Goal: Task Accomplishment & Management: Manage account settings

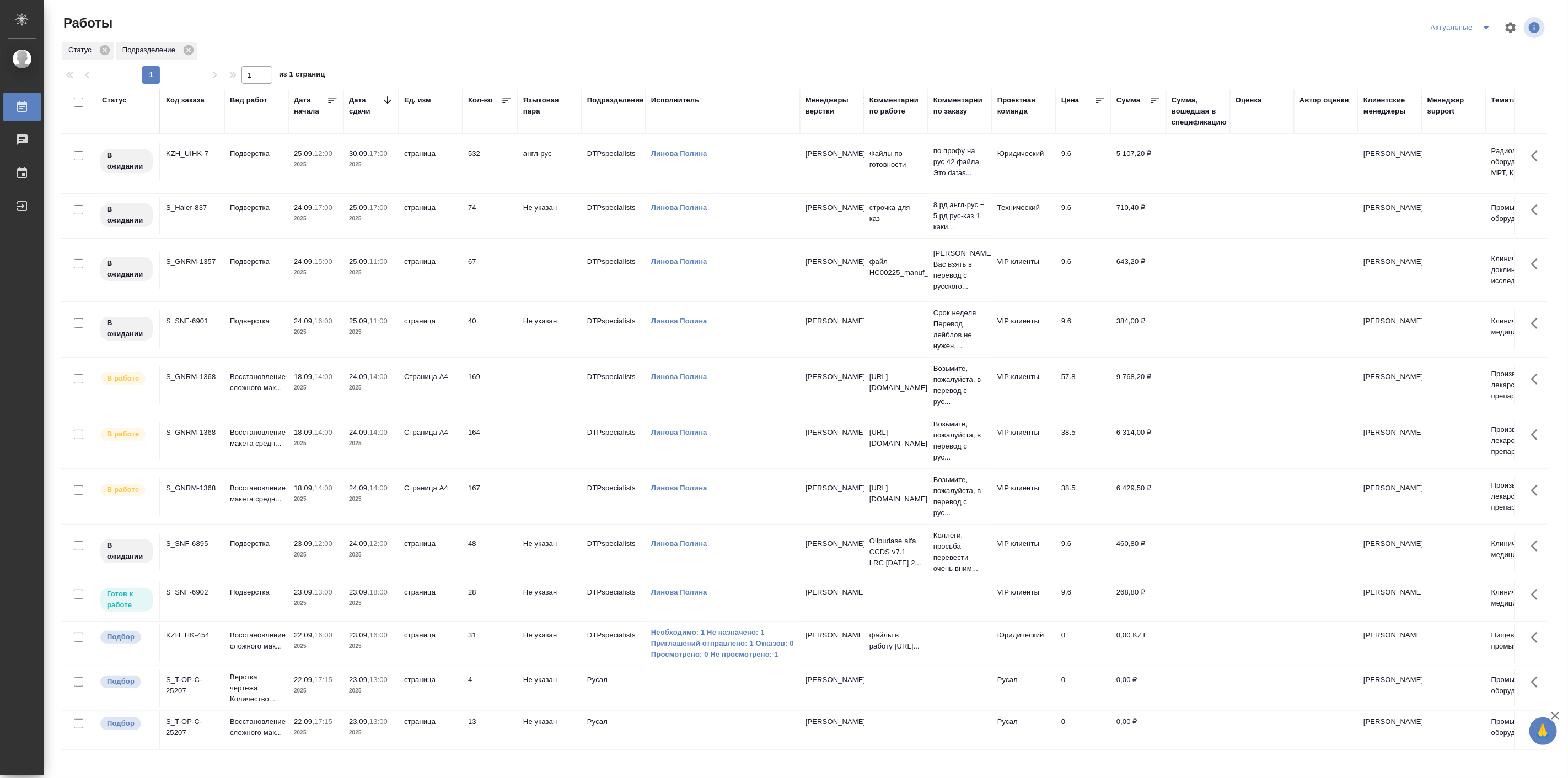
scroll to position [175, 0]
click at [249, 587] on p "Подверстка" at bounding box center [256, 593] width 53 height 11
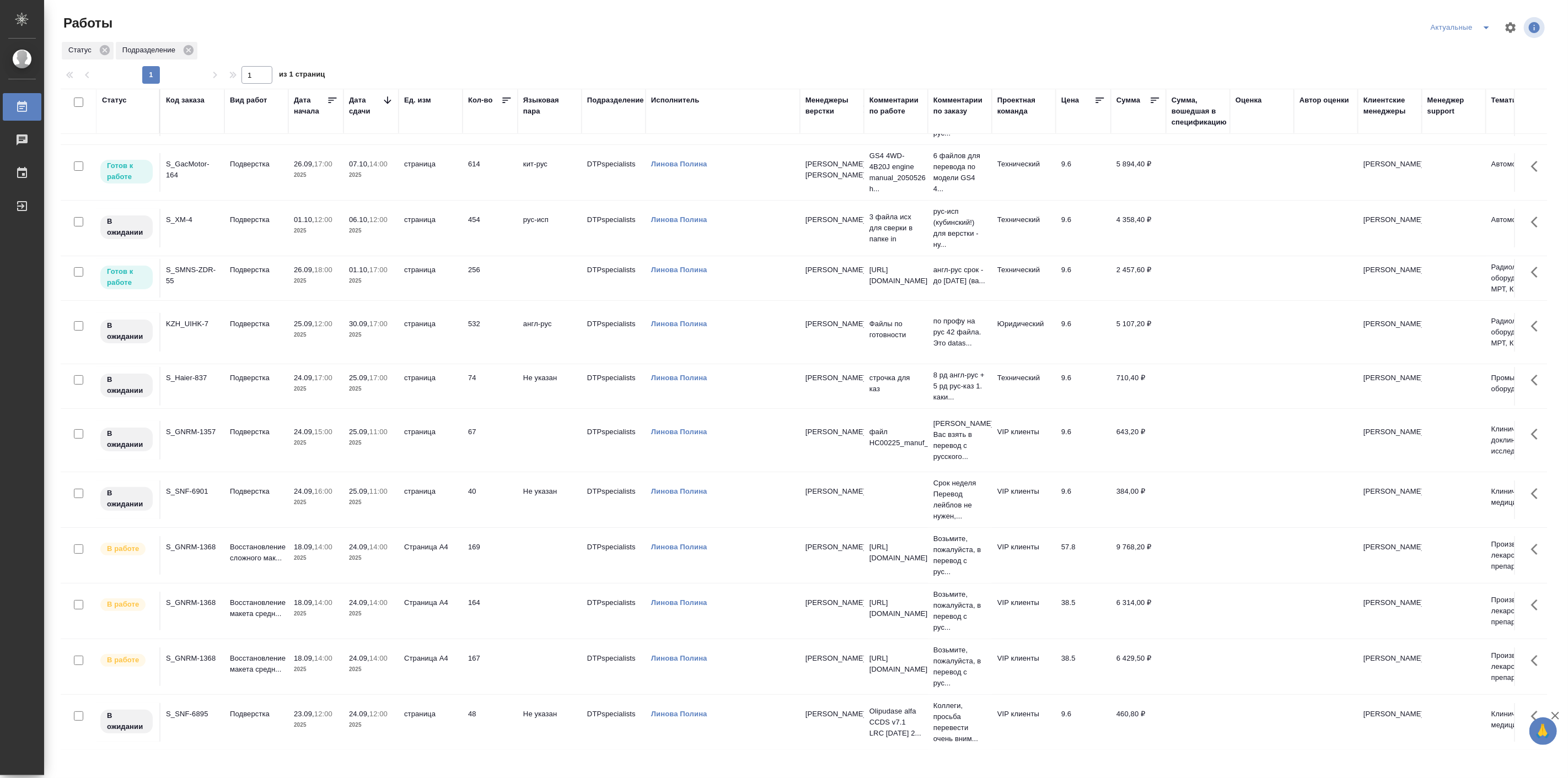
scroll to position [40, 0]
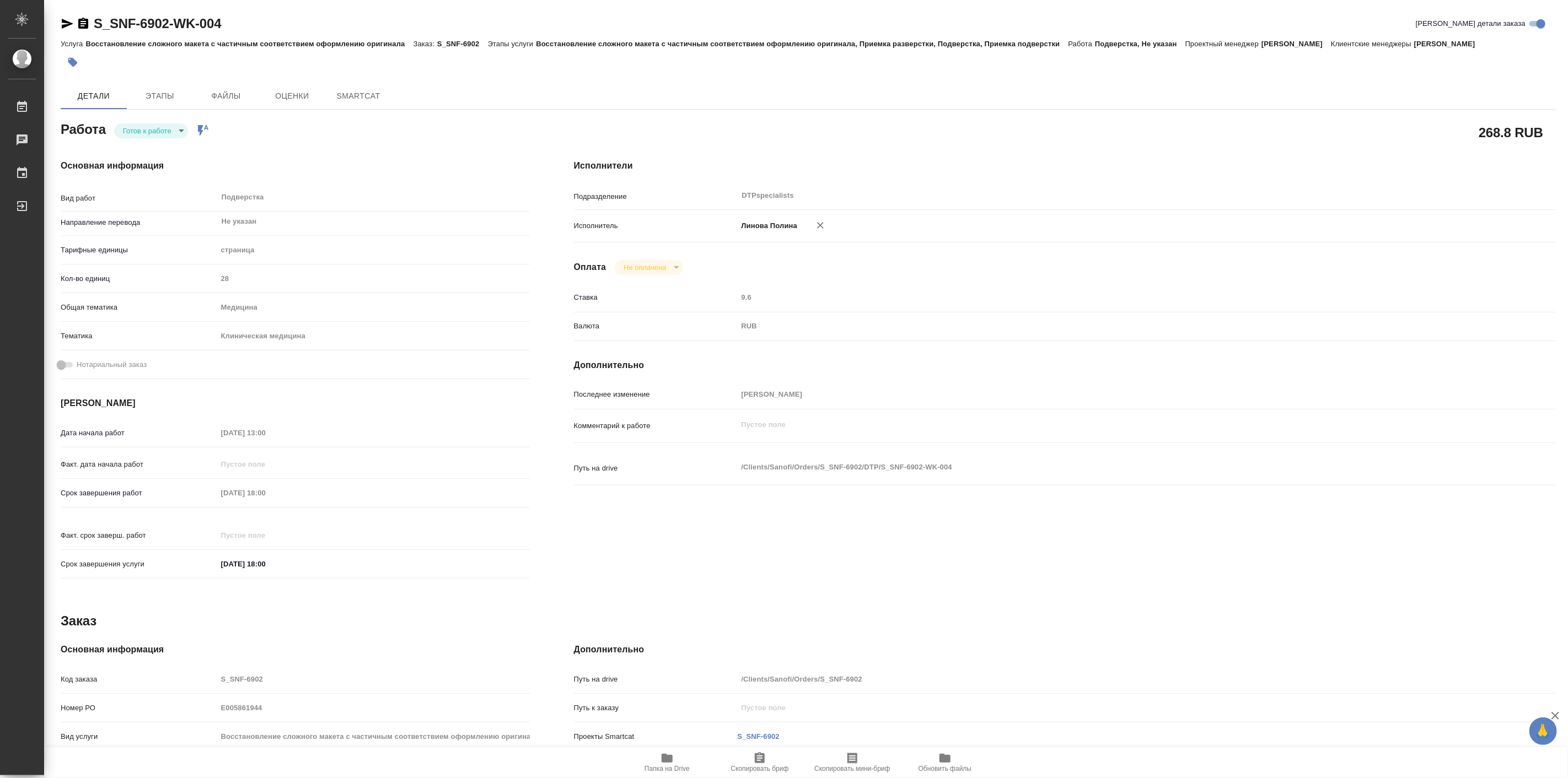
type textarea "x"
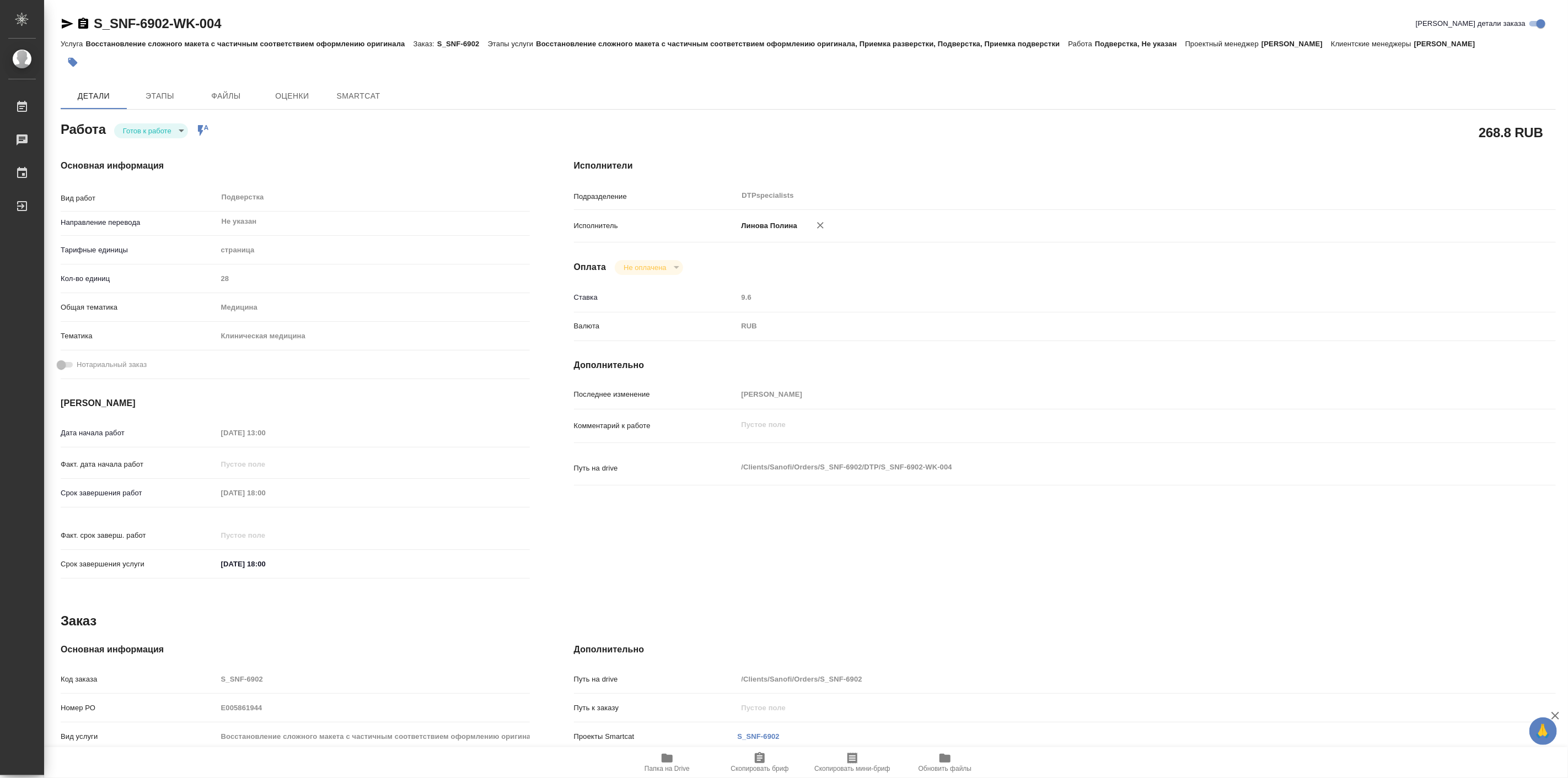
type textarea "x"
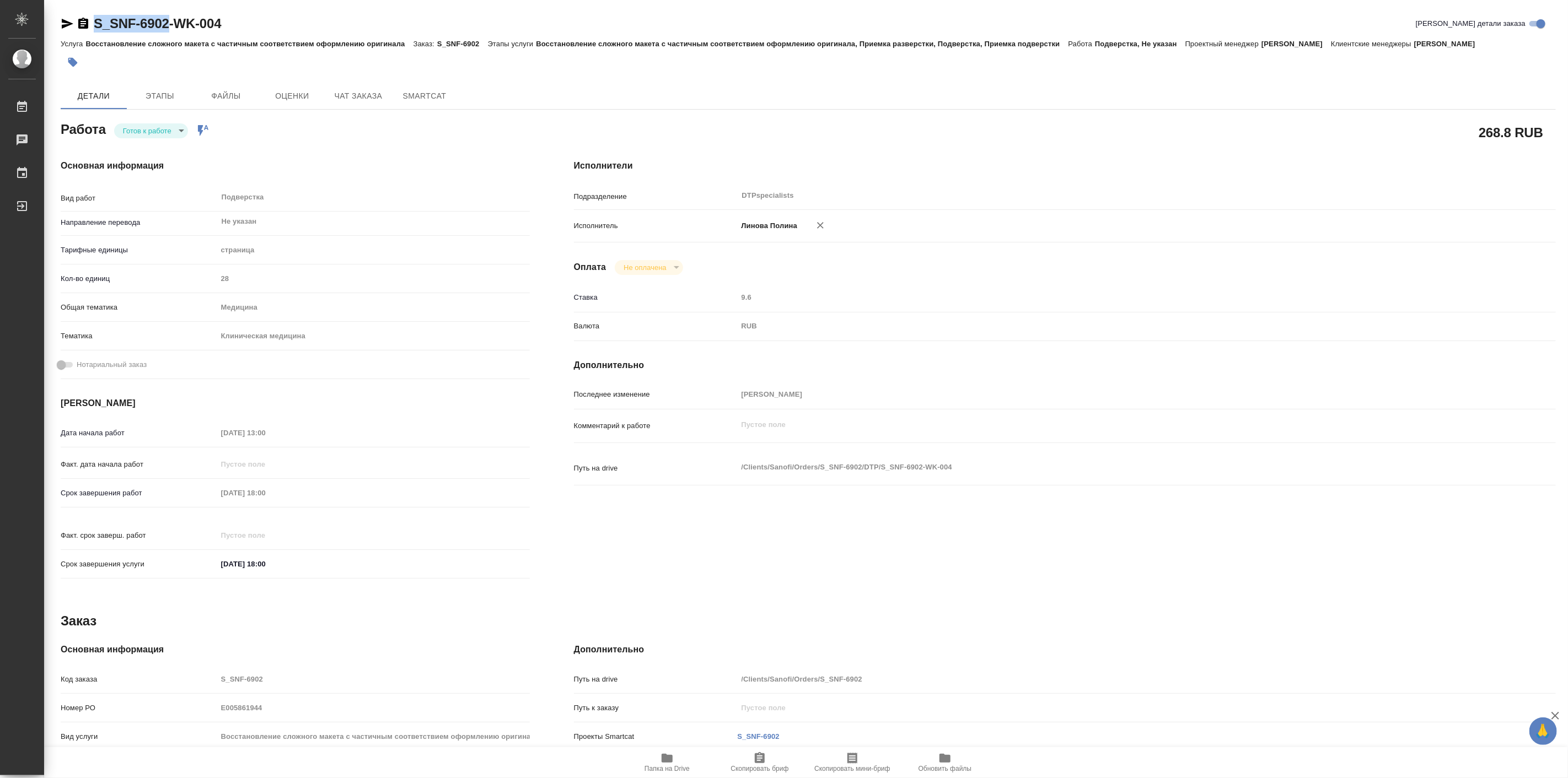
type textarea "x"
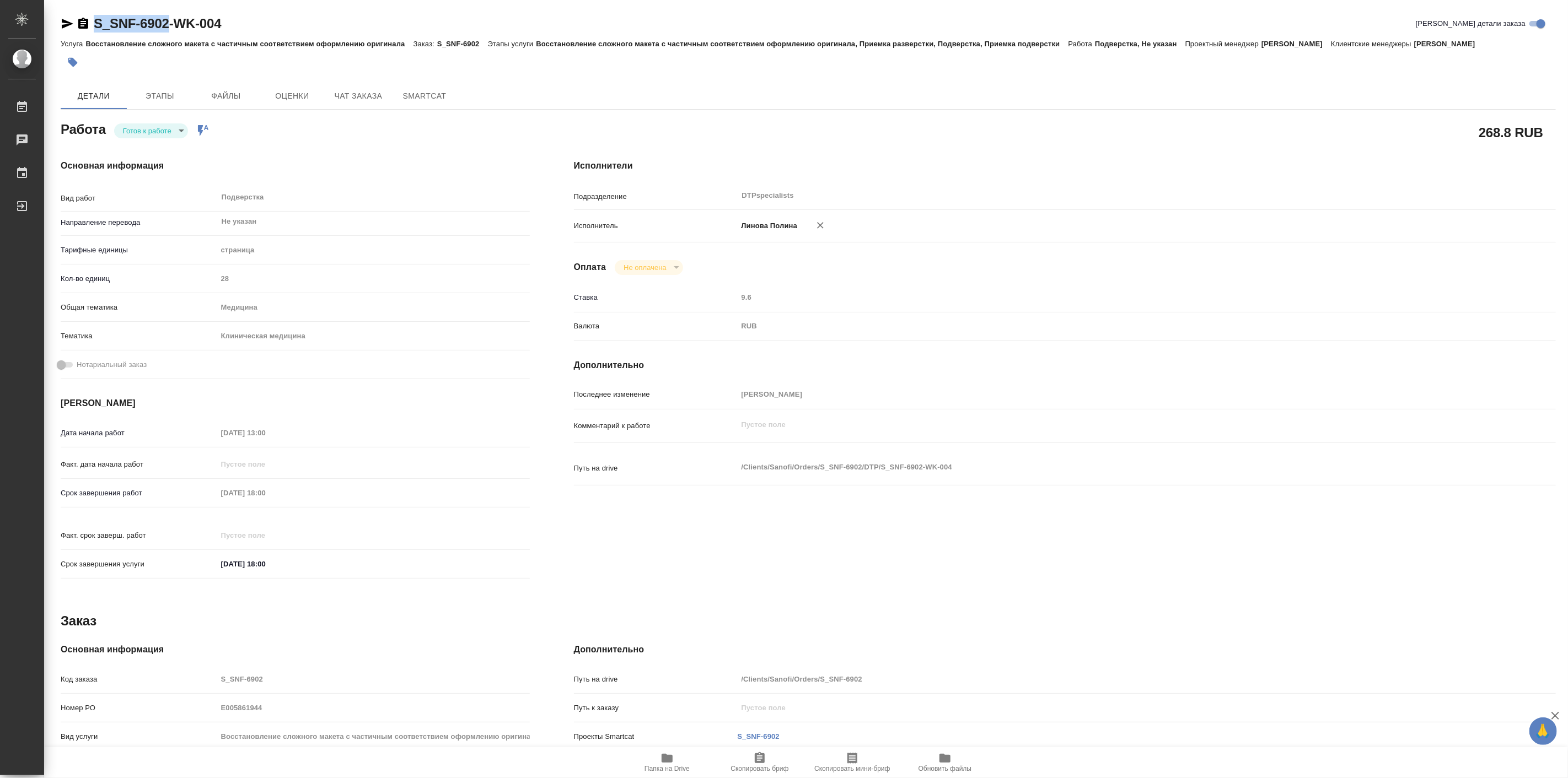
drag, startPoint x: 92, startPoint y: 12, endPoint x: 172, endPoint y: 32, distance: 82.5
click at [172, 32] on div "S_SNF-6902-WK-004 Кратко детали заказа Услуга Восстановление сложного макета с …" at bounding box center [808, 469] width 1507 height 938
type textarea "x"
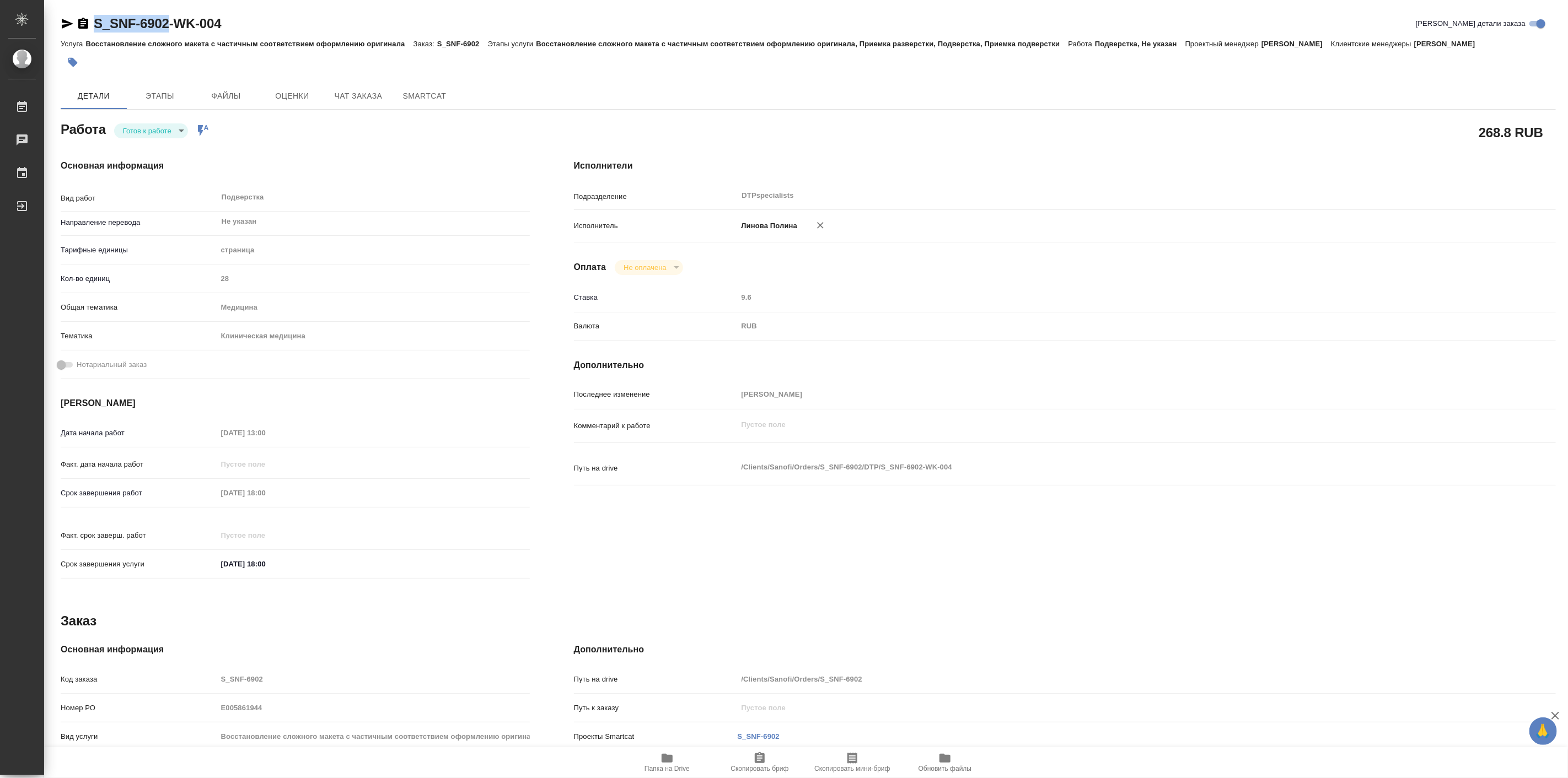
type textarea "x"
copy link "S_SNF-6902"
click at [147, 134] on body "🙏 .cls-1 fill:#fff; AWATERA Linova Polina Работы Чаты График Выйти S_SNF-6902-W…" at bounding box center [784, 389] width 1568 height 778
click at [147, 134] on button "В работе" at bounding box center [141, 131] width 37 height 12
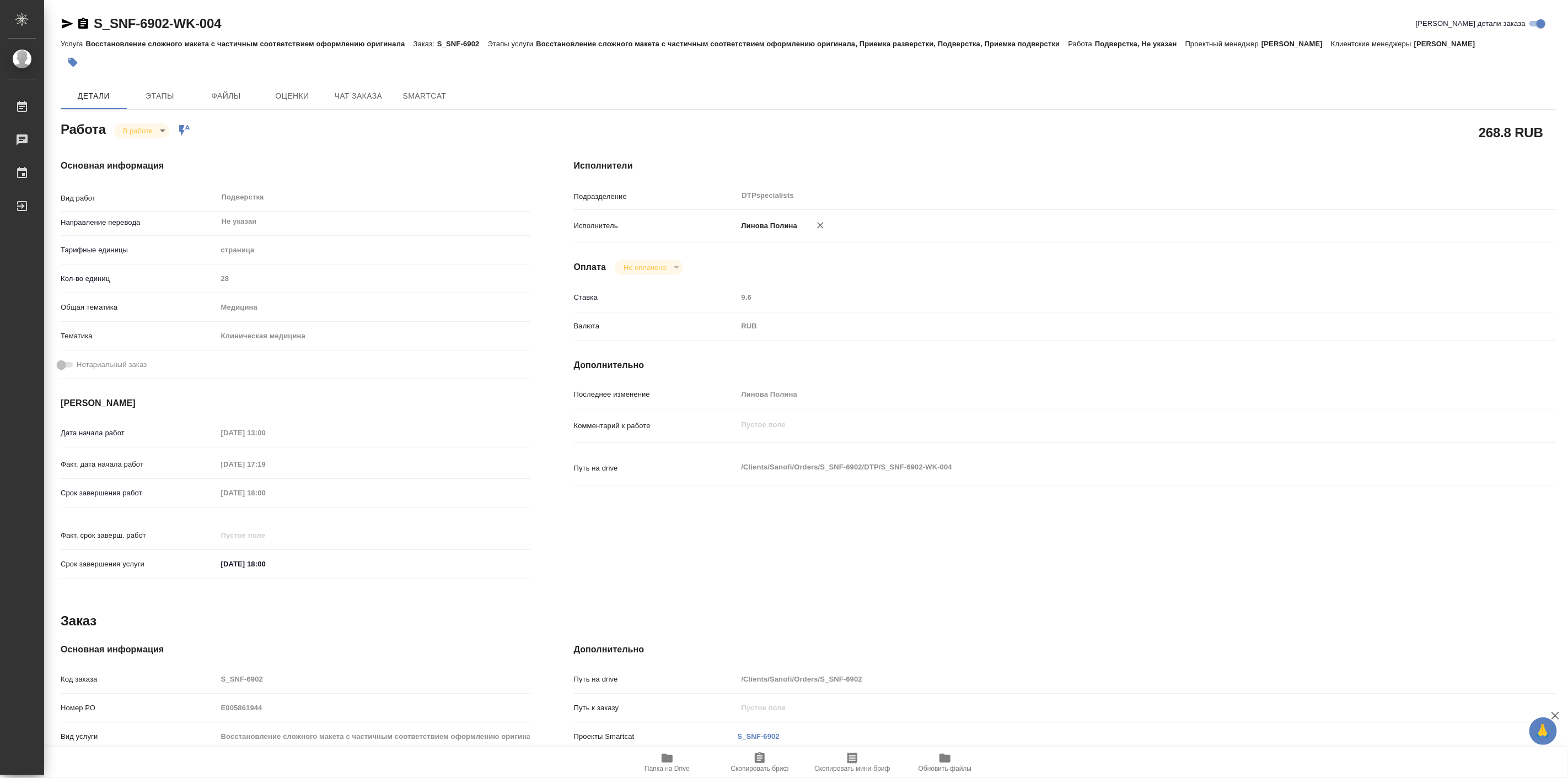
type textarea "x"
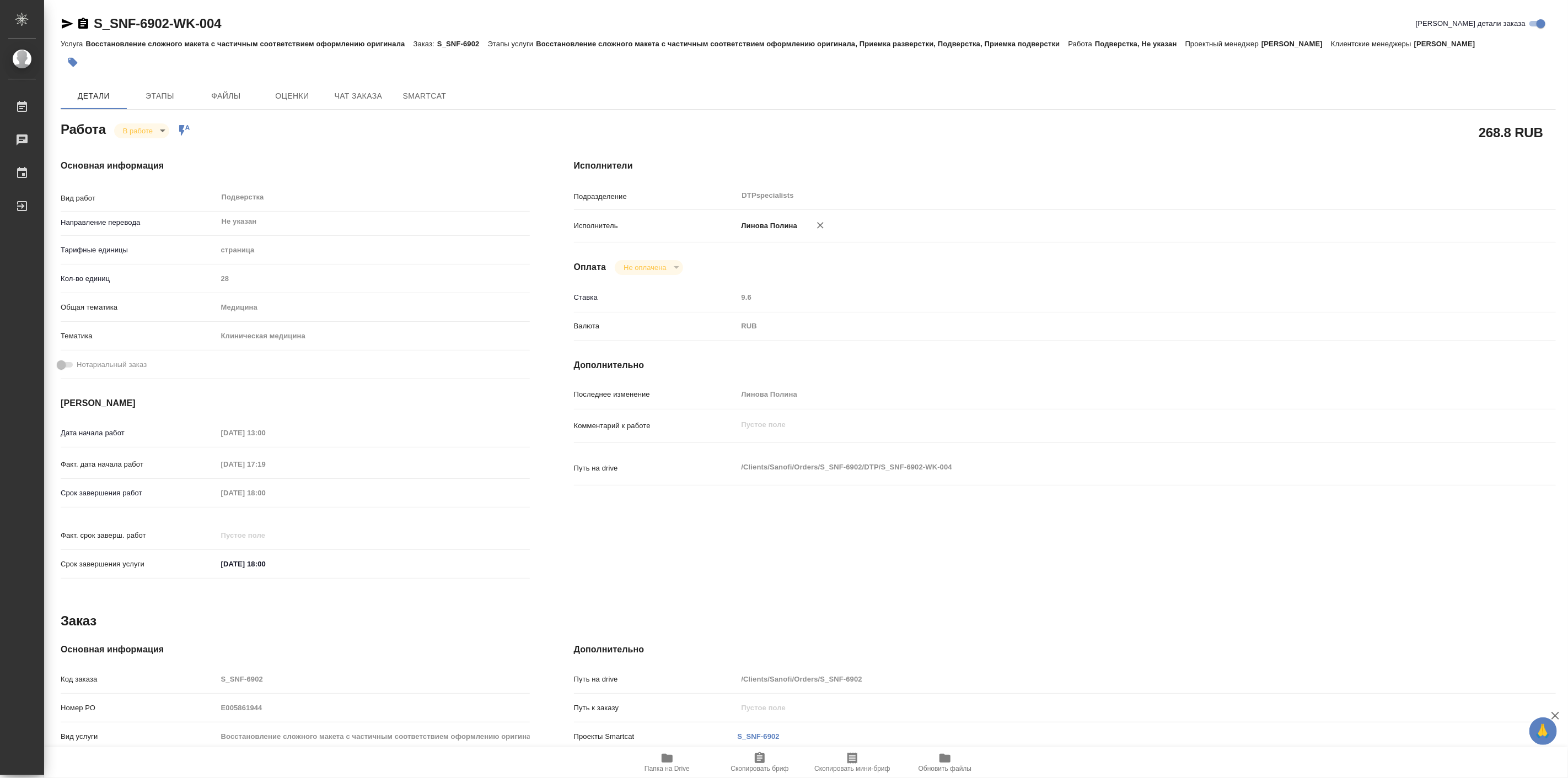
type textarea "x"
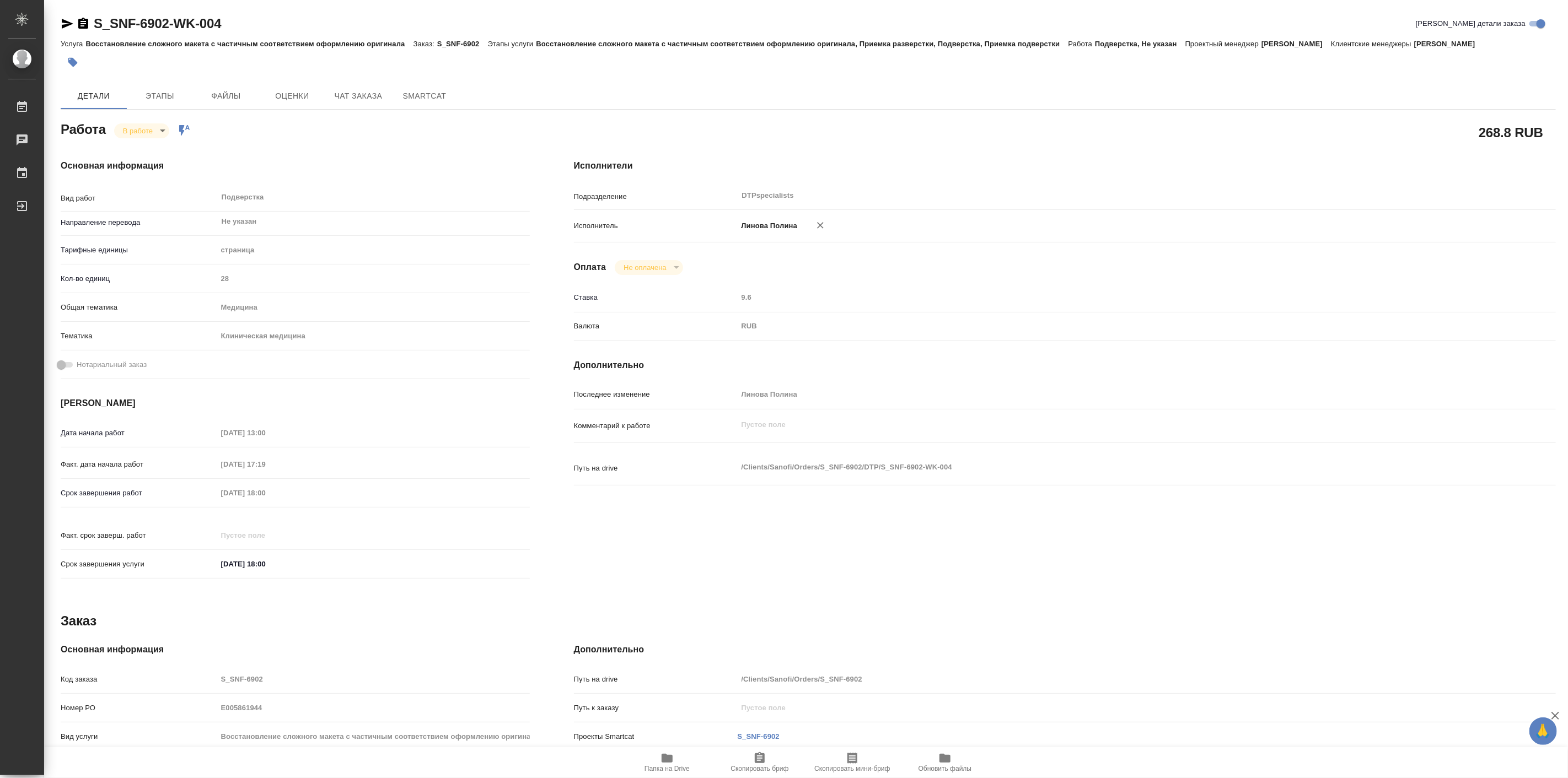
click at [660, 764] on span "Папка на Drive" at bounding box center [666, 762] width 79 height 21
type textarea "x"
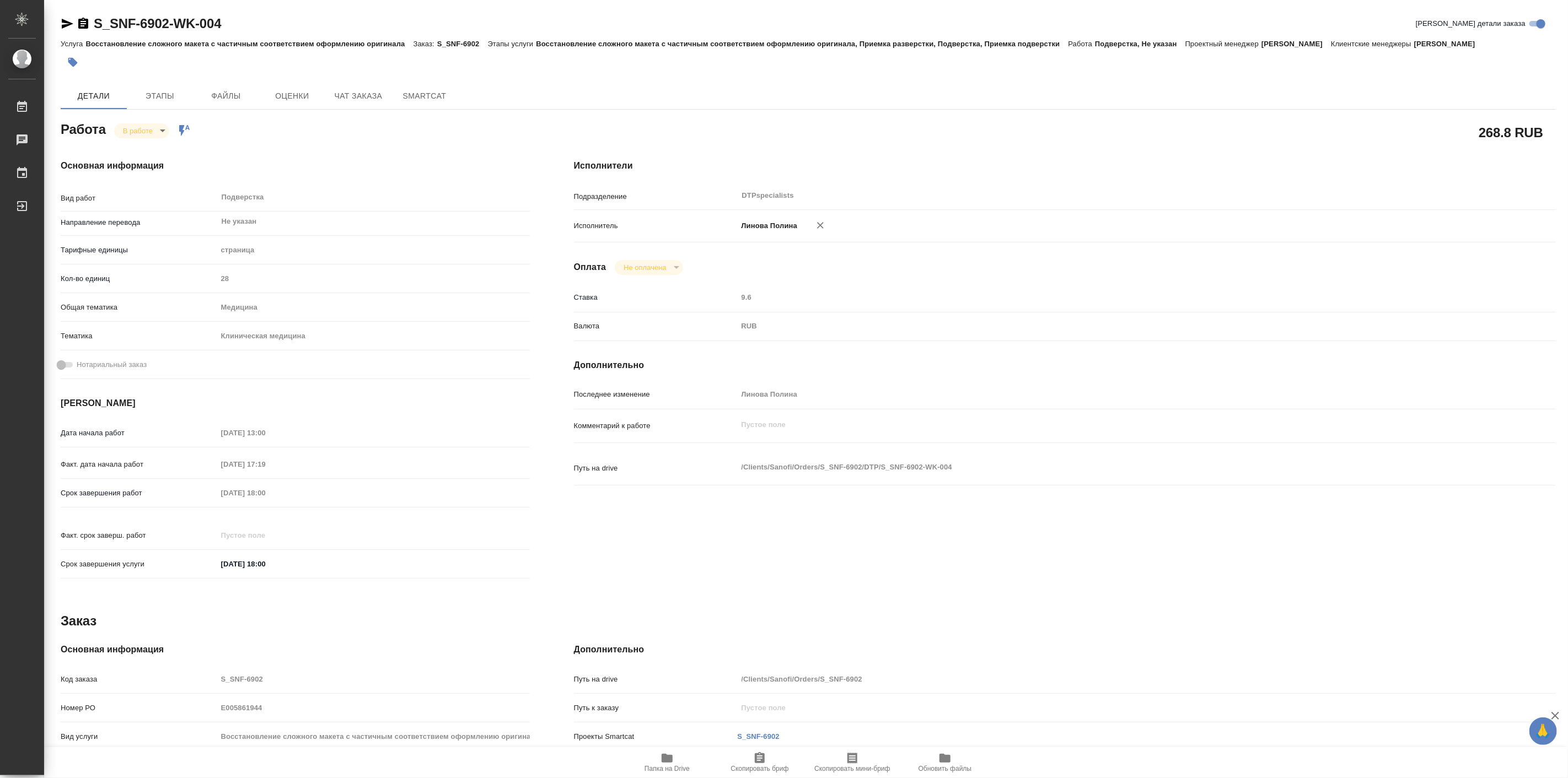
type textarea "x"
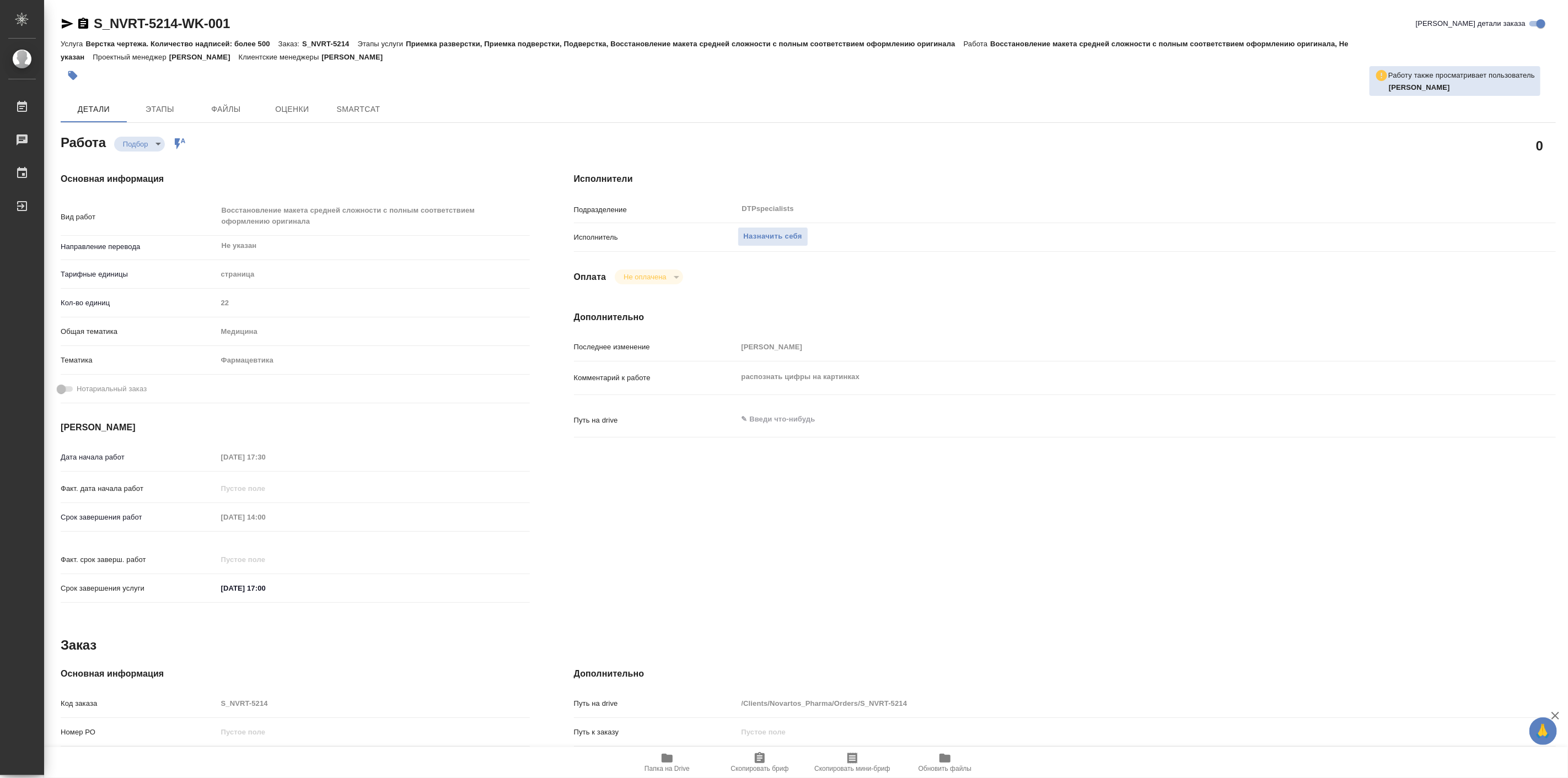
type textarea "x"
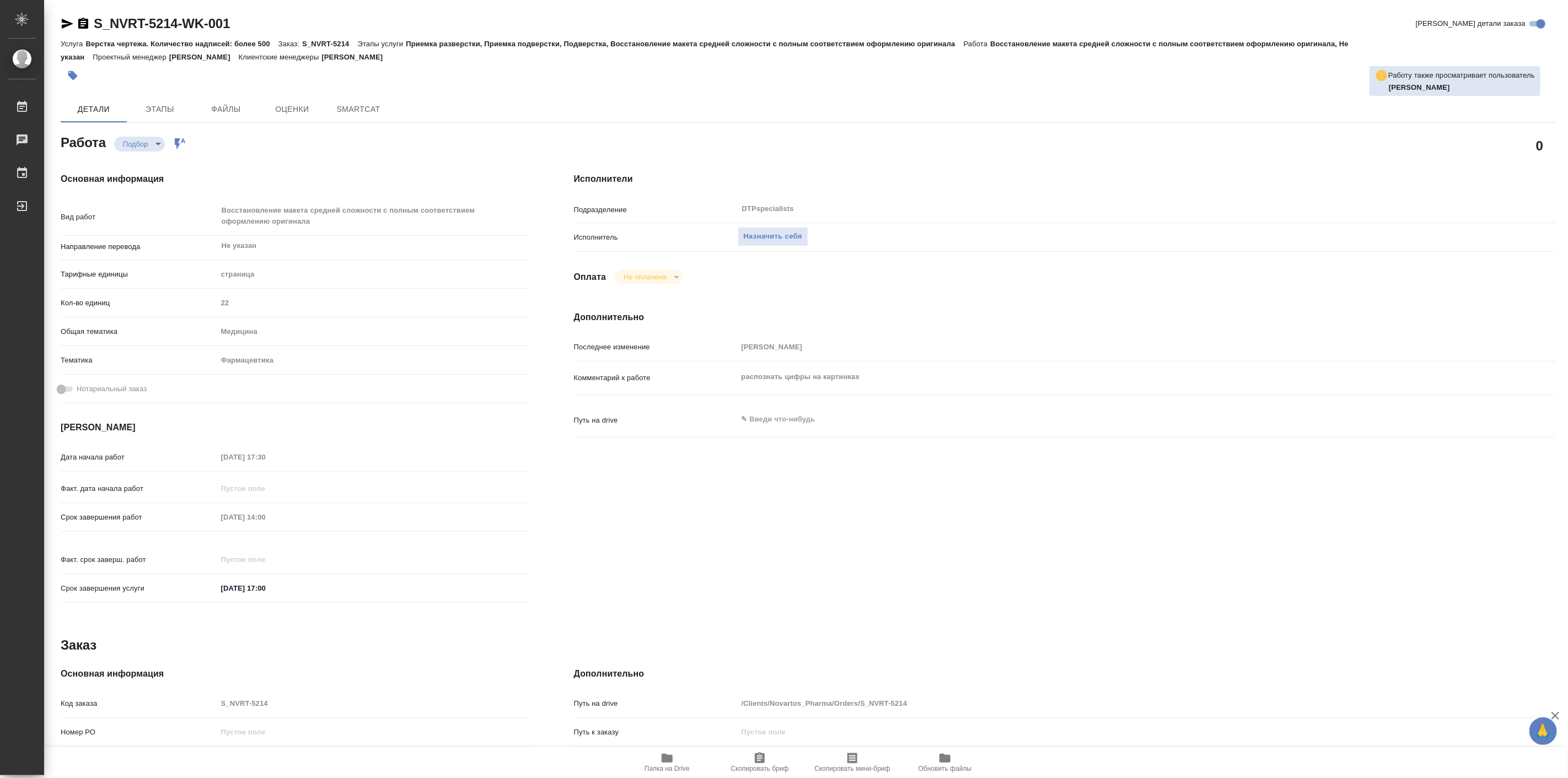
type textarea "x"
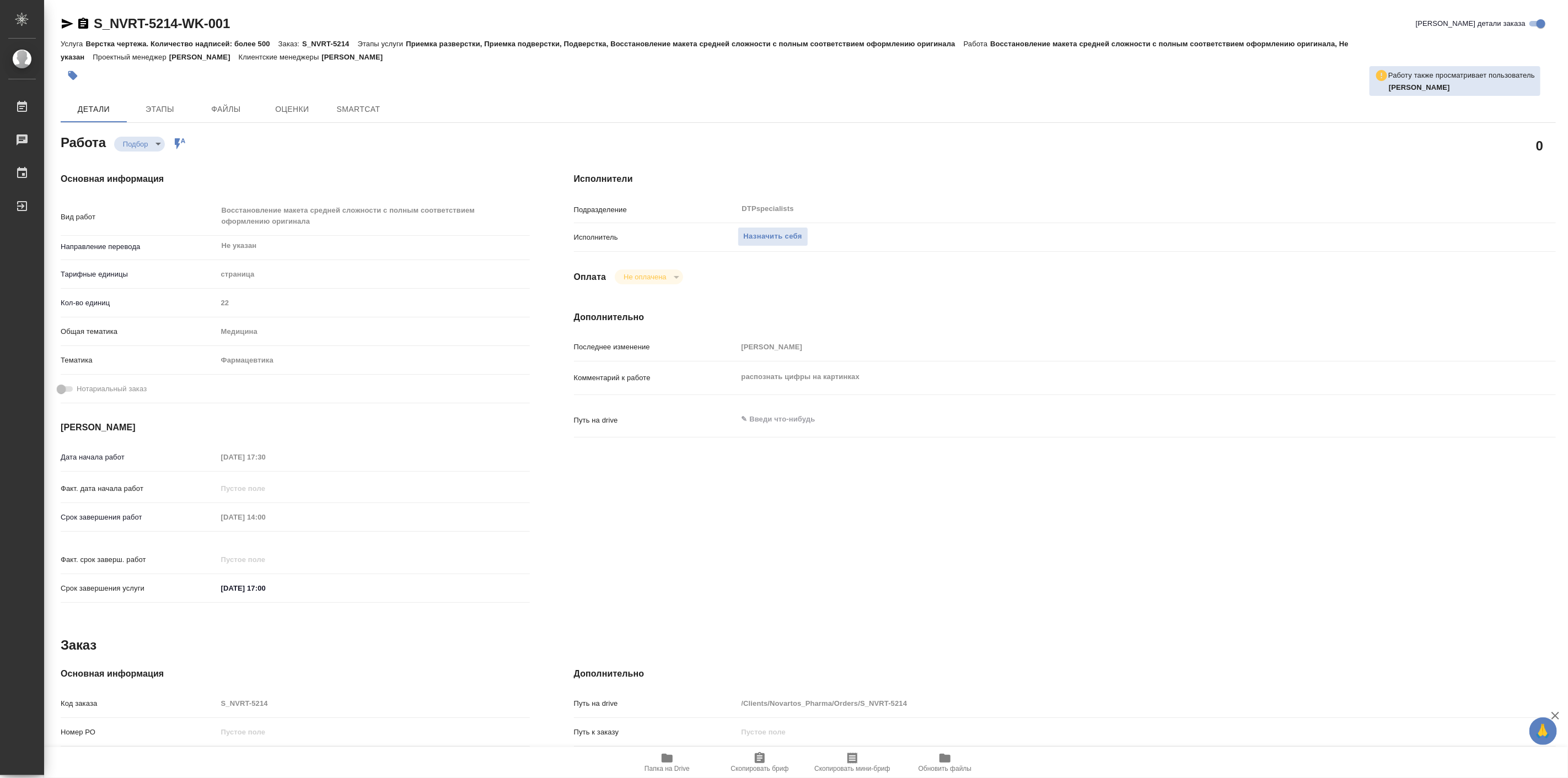
type textarea "x"
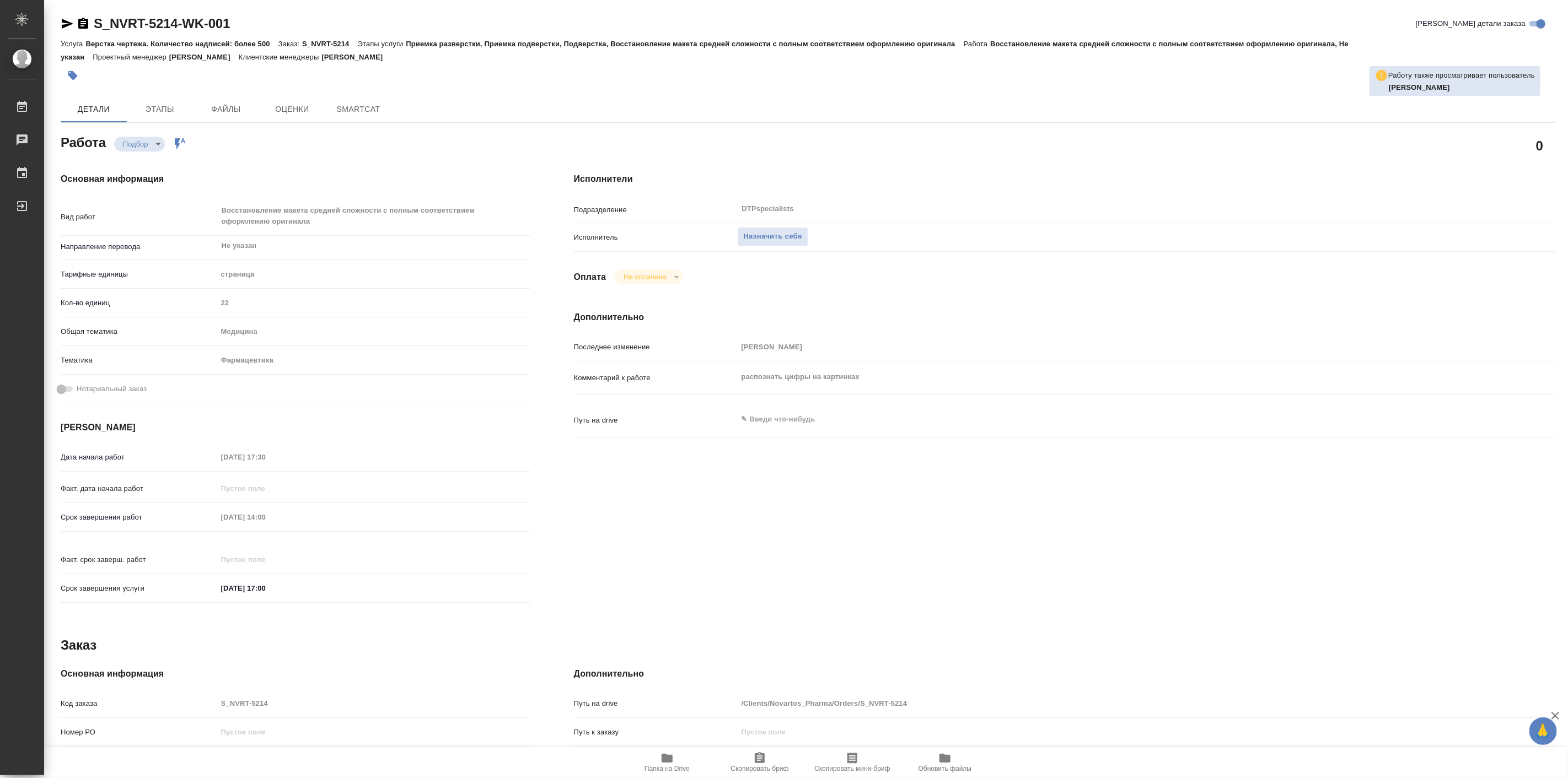
type textarea "x"
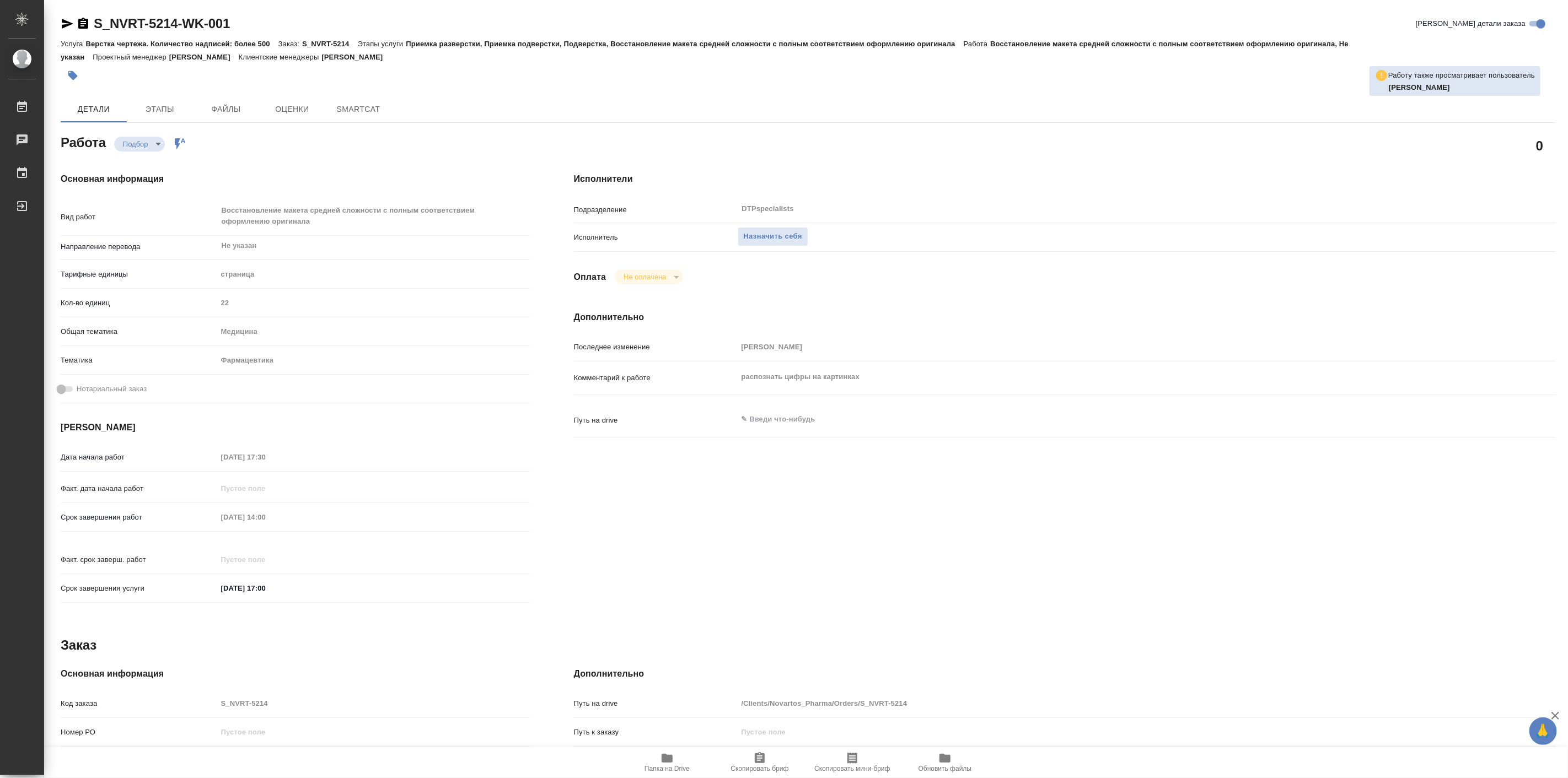
type textarea "x"
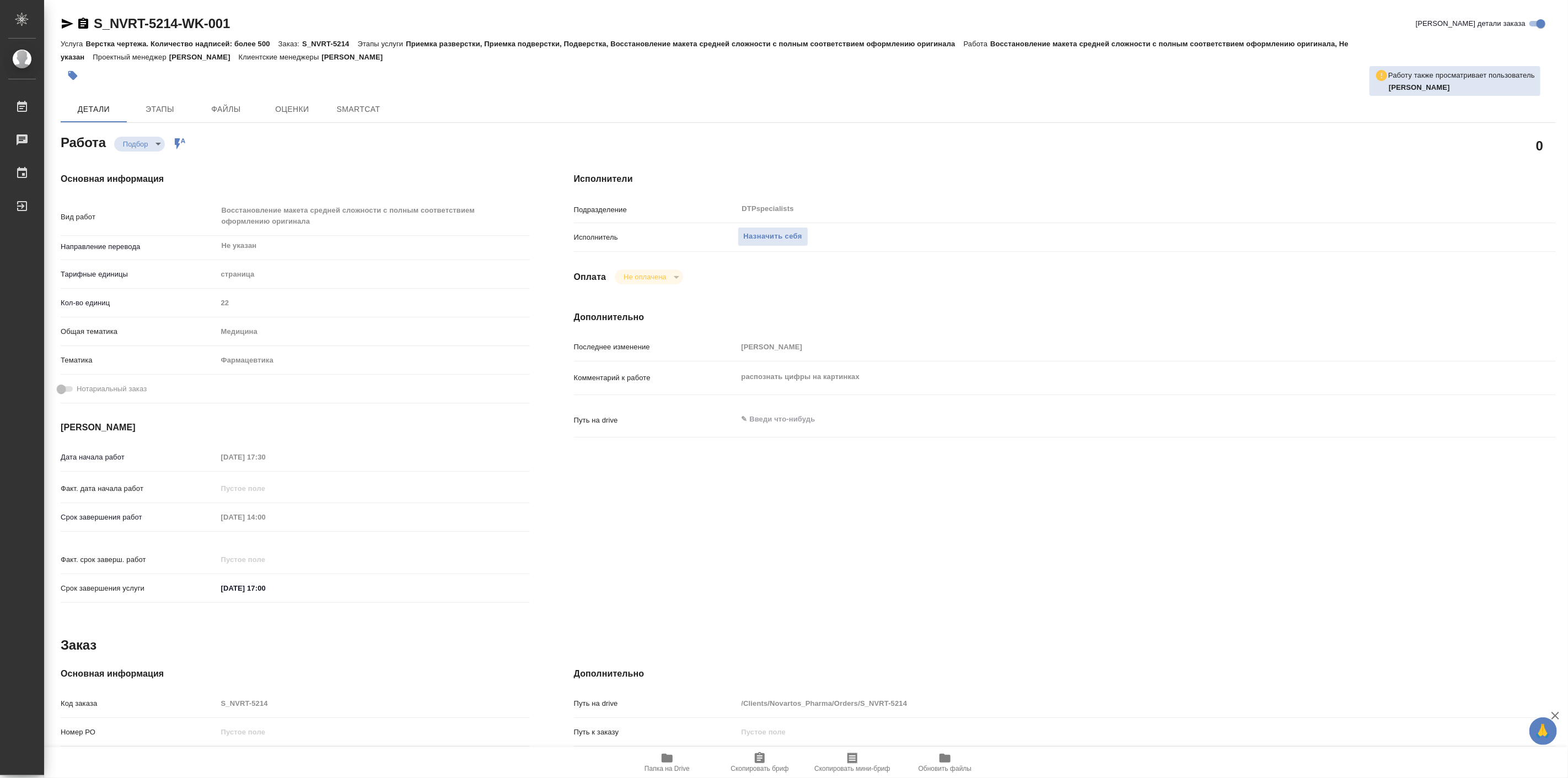
type textarea "x"
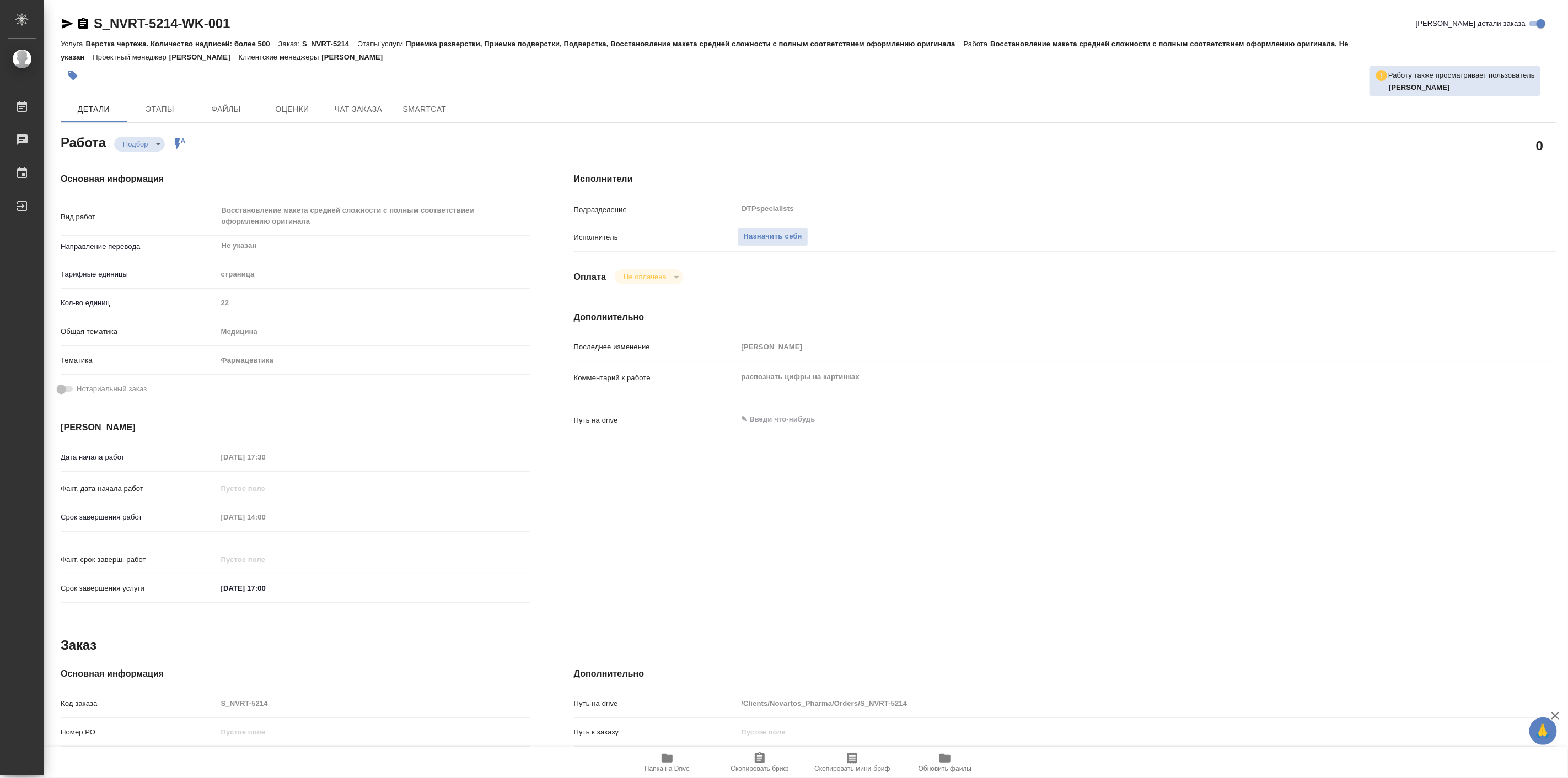
type textarea "x"
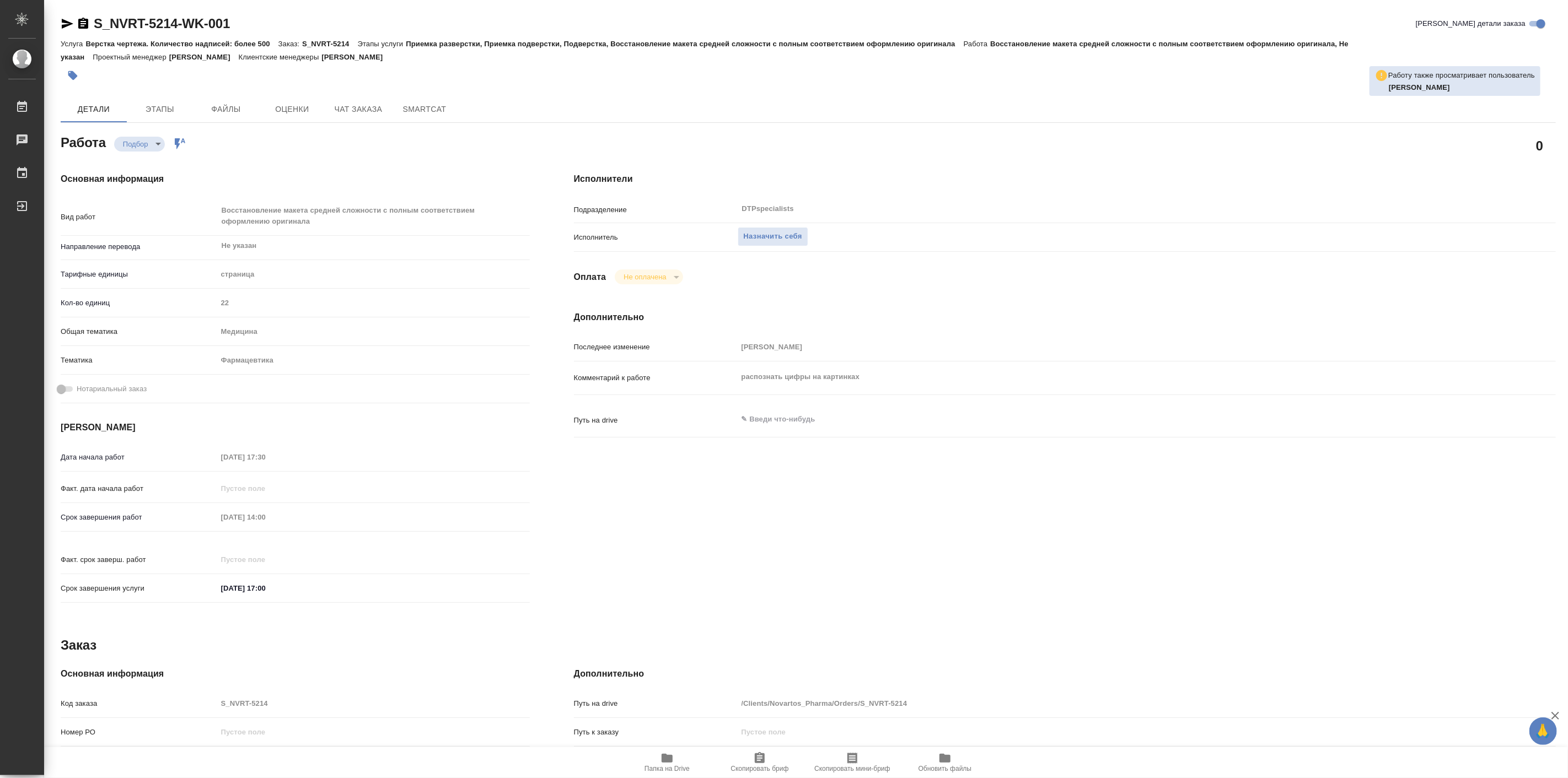
type textarea "x"
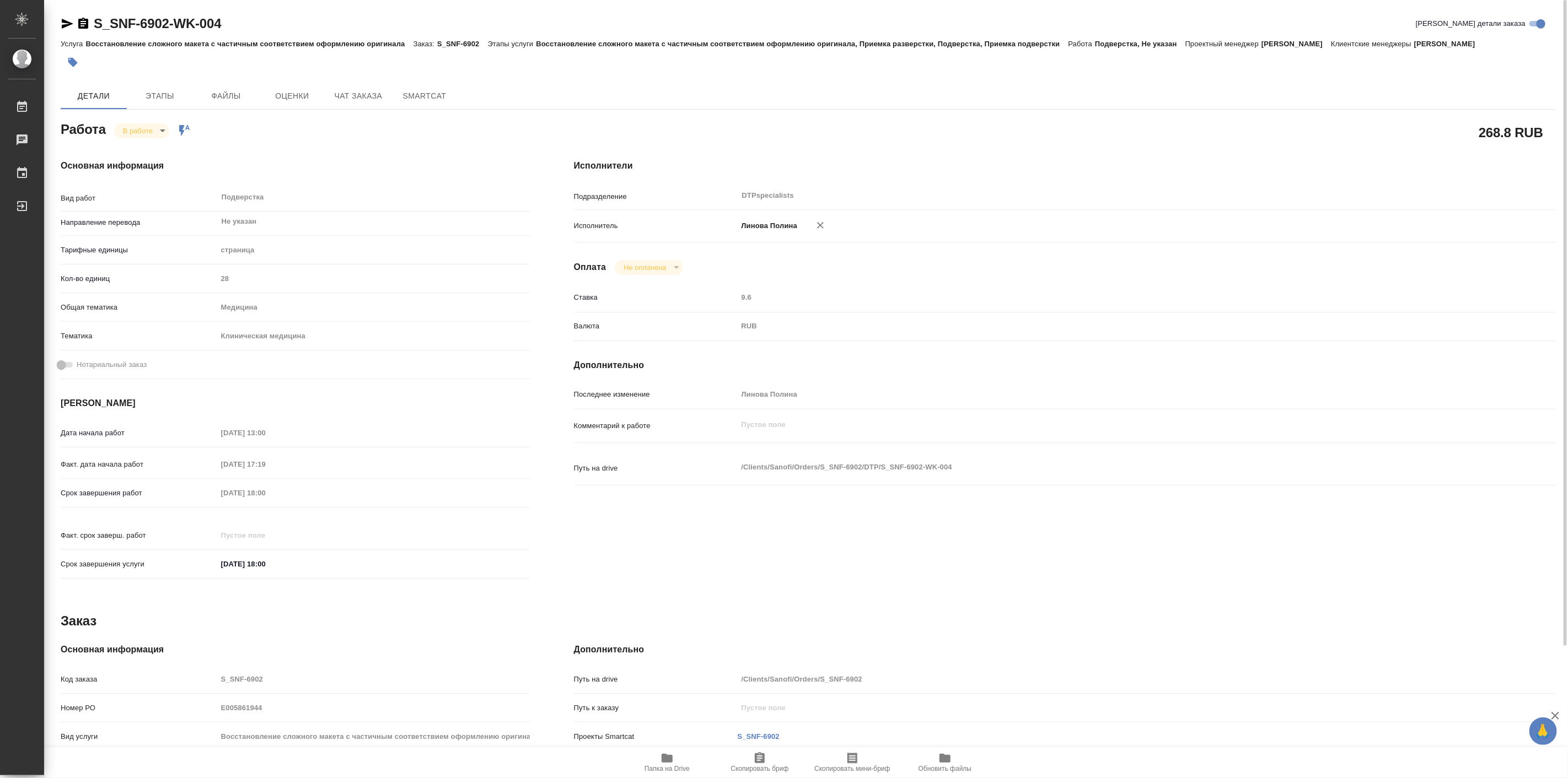
click at [57, 19] on div "S_SNF-6902-WK-004 Кратко детали заказа Услуга Восстановление сложного макета с …" at bounding box center [808, 469] width 1507 height 938
click at [69, 29] on icon "button" at bounding box center [67, 23] width 13 height 13
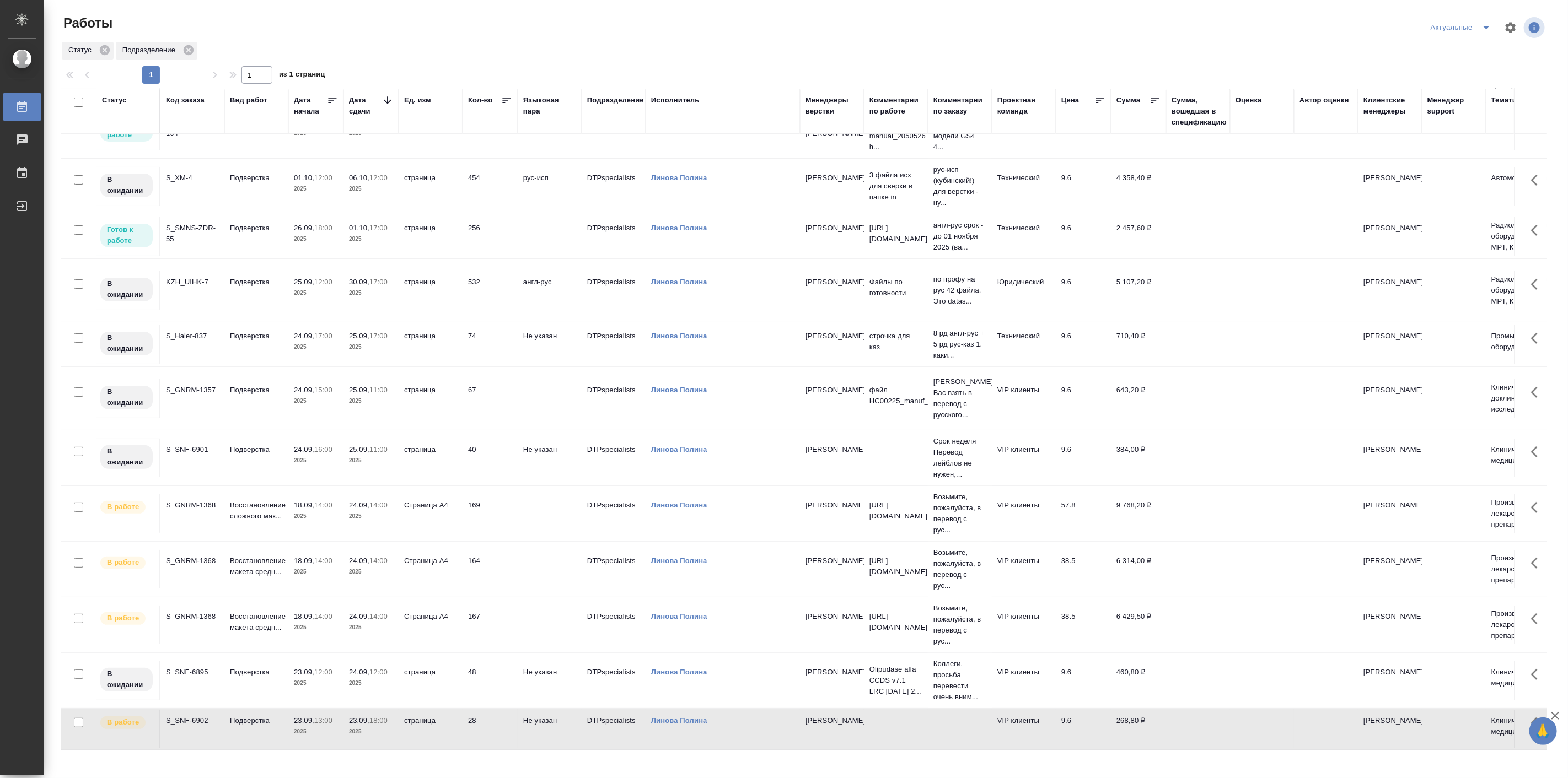
scroll to position [97, 0]
click at [473, 39] on div "Работы" at bounding box center [309, 28] width 498 height 26
click at [1486, 29] on icon "split button" at bounding box center [1486, 27] width 13 height 13
click at [1451, 87] on li "Мои" at bounding box center [1460, 85] width 72 height 18
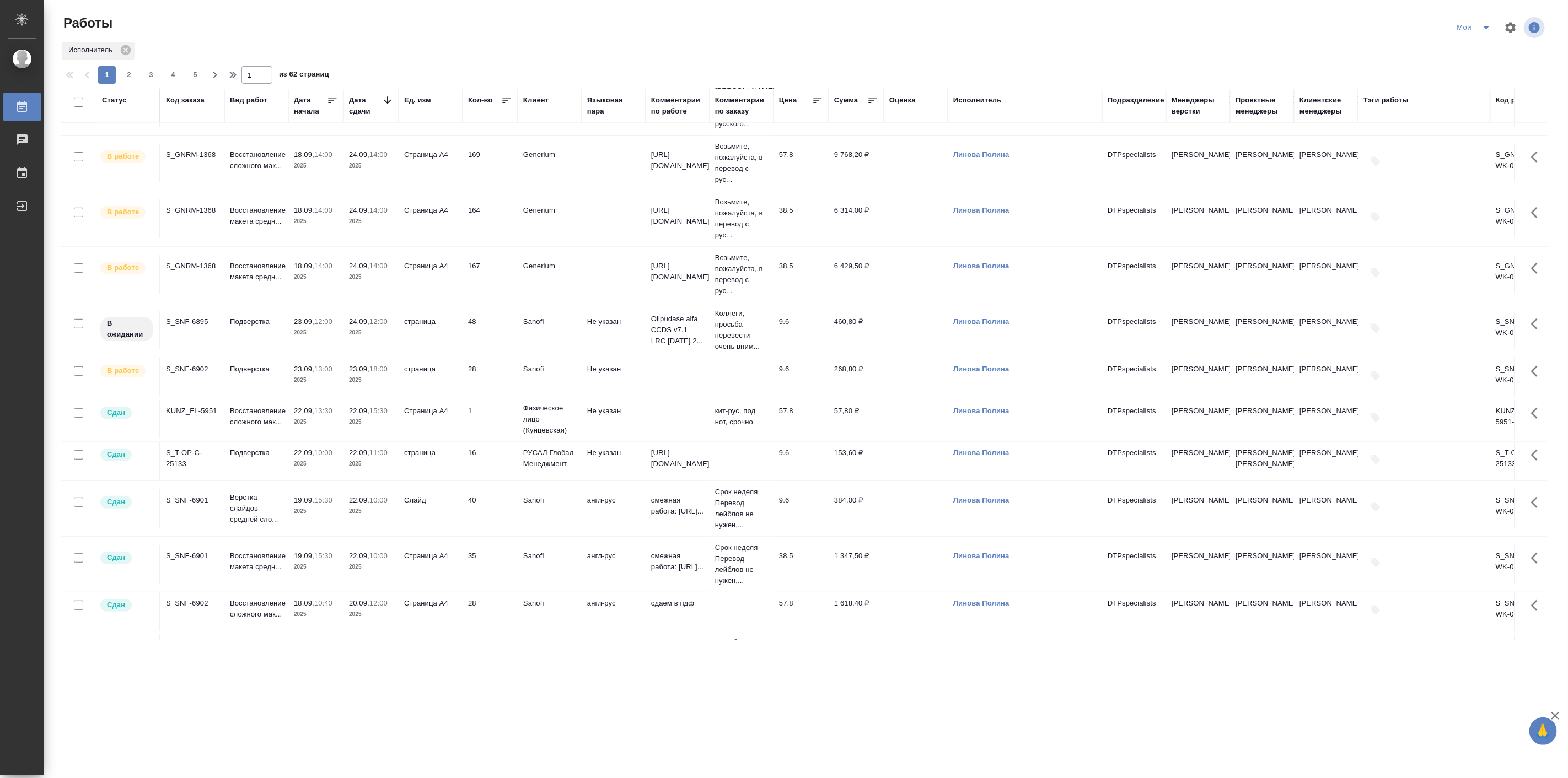
scroll to position [409, 0]
